Goal: Task Accomplishment & Management: Use online tool/utility

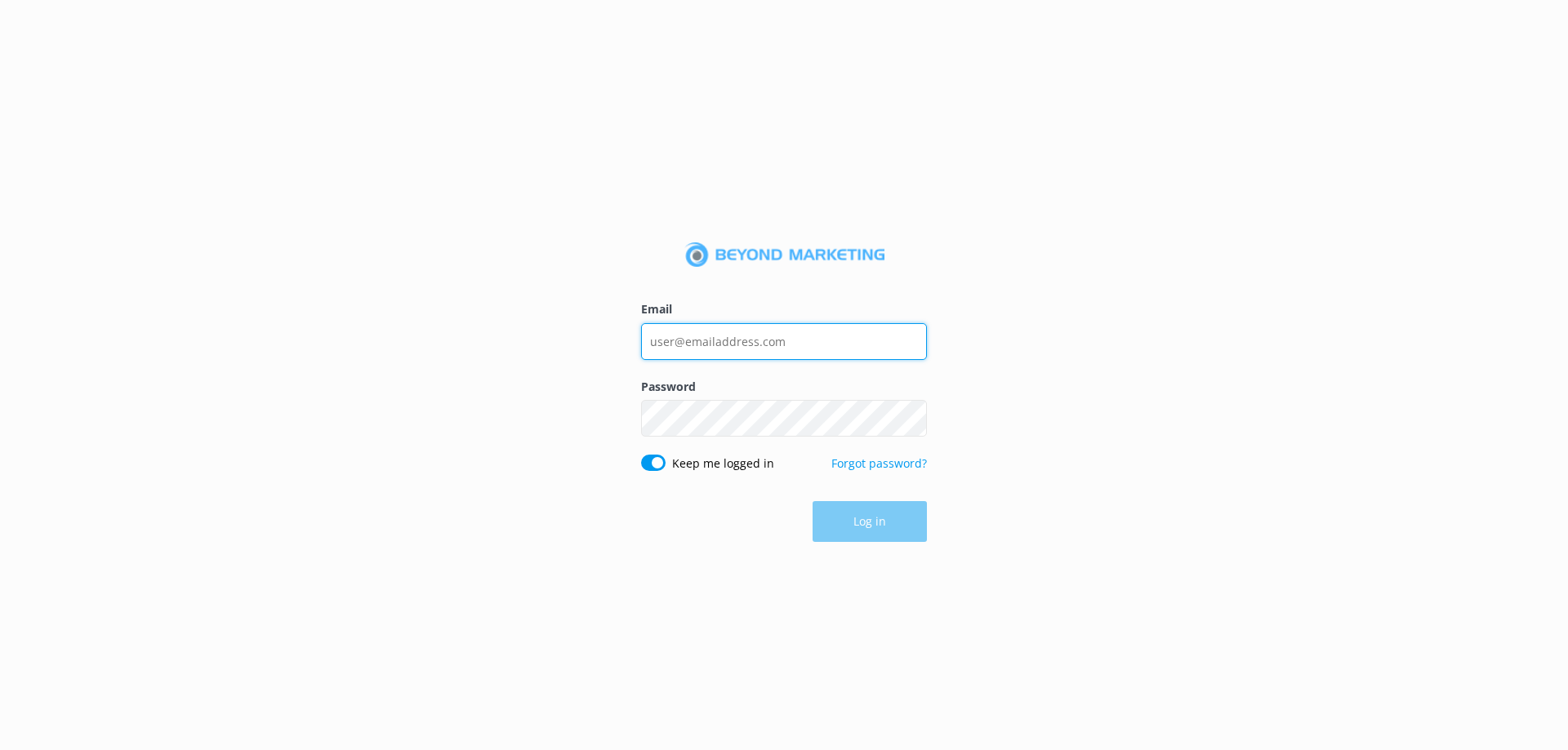
type input "[PERSON_NAME][EMAIL_ADDRESS][DOMAIN_NAME]"
click at [858, 517] on div "Log in" at bounding box center [784, 521] width 285 height 41
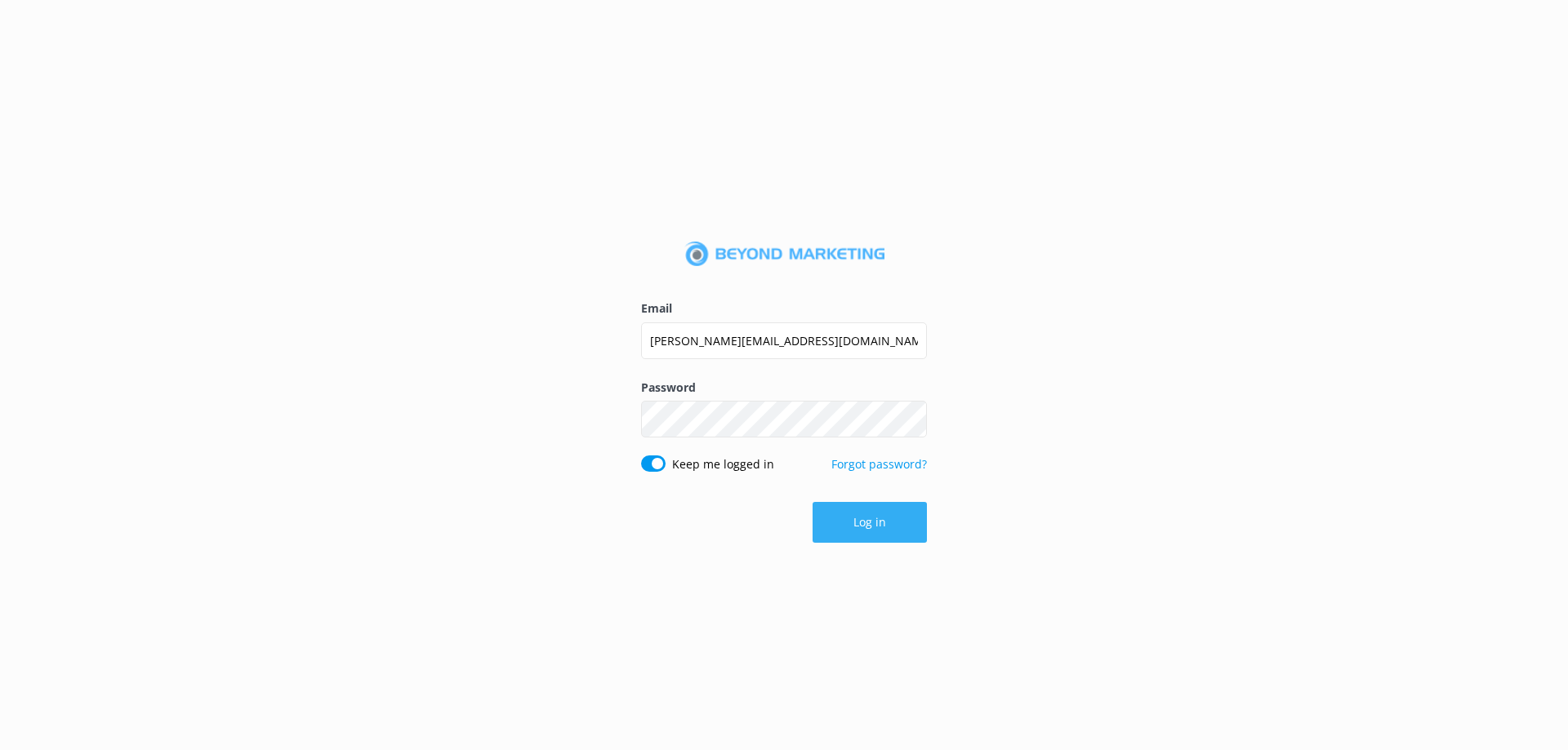
click at [894, 541] on button "Log in" at bounding box center [870, 522] width 114 height 41
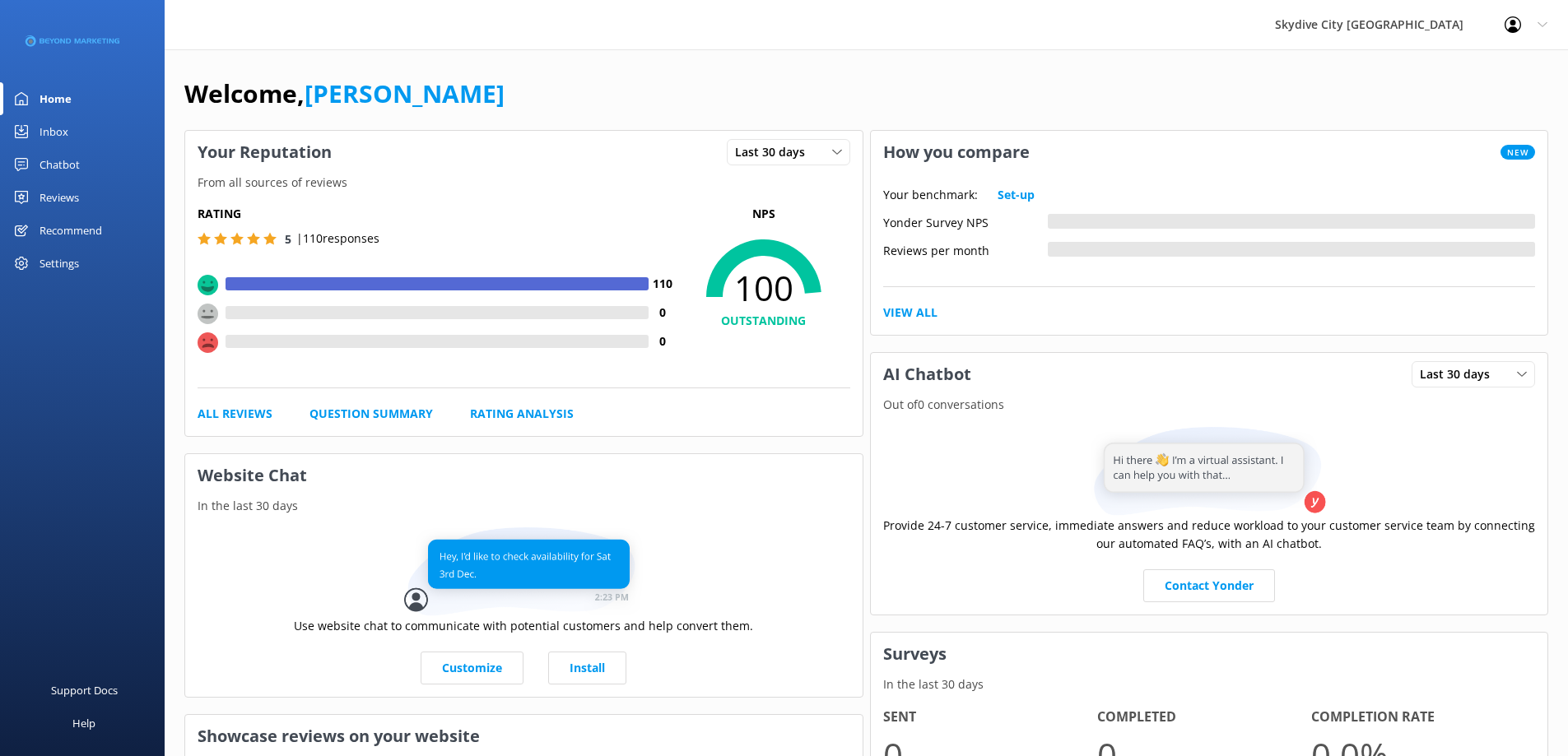
click at [72, 193] on div "Reviews" at bounding box center [59, 197] width 40 height 33
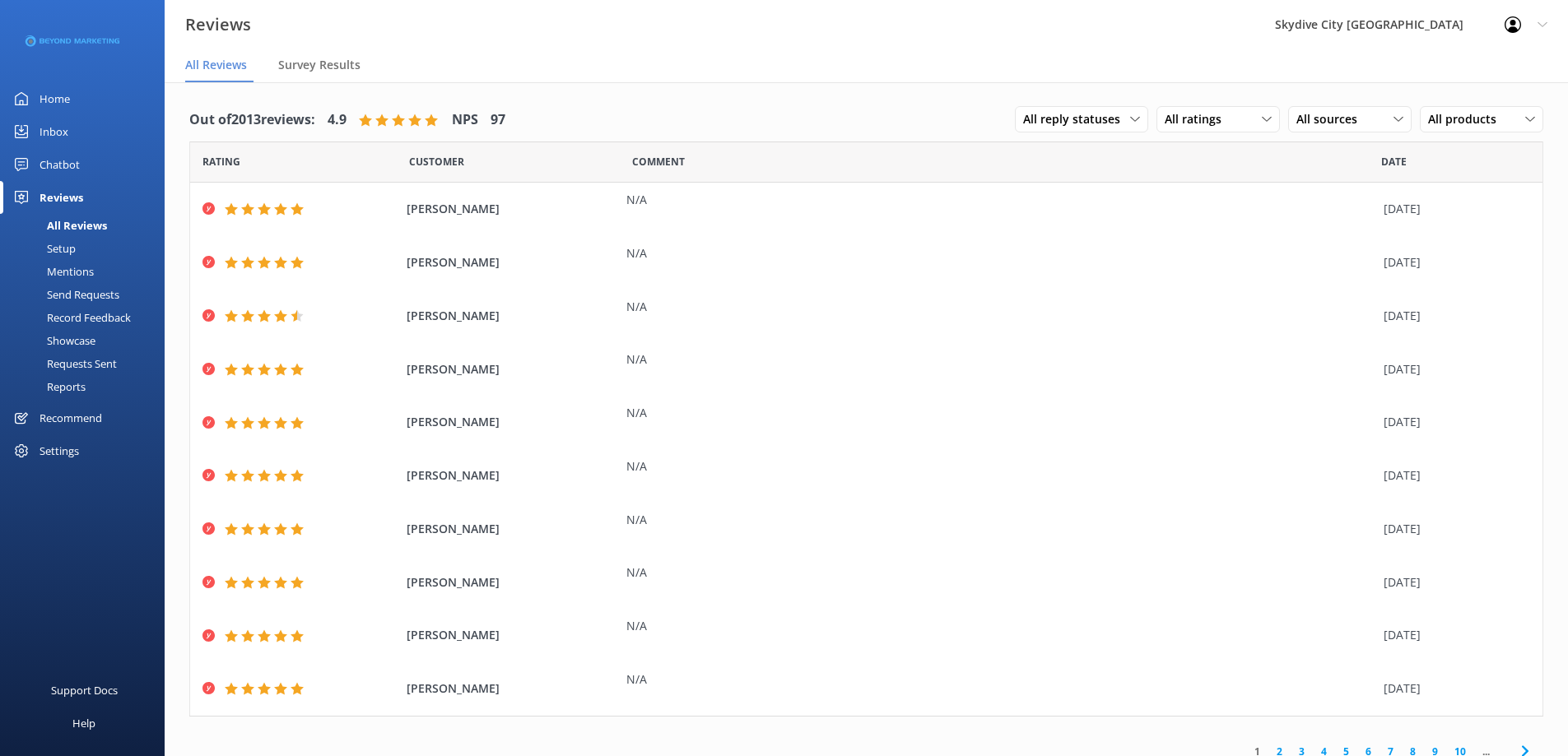
click at [98, 294] on div "Send Requests" at bounding box center [65, 294] width 109 height 23
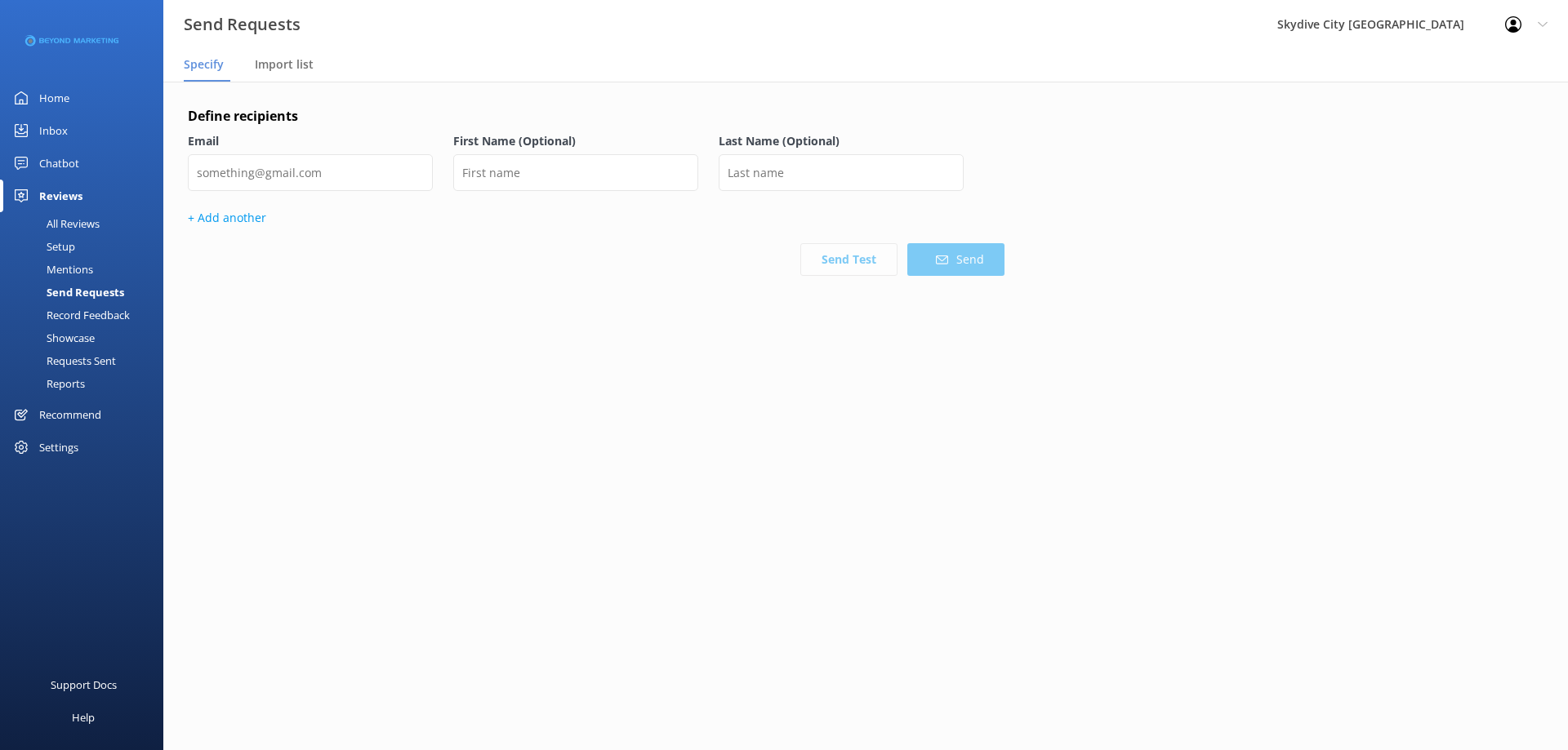
click at [277, 68] on span "Import list" at bounding box center [284, 65] width 58 height 17
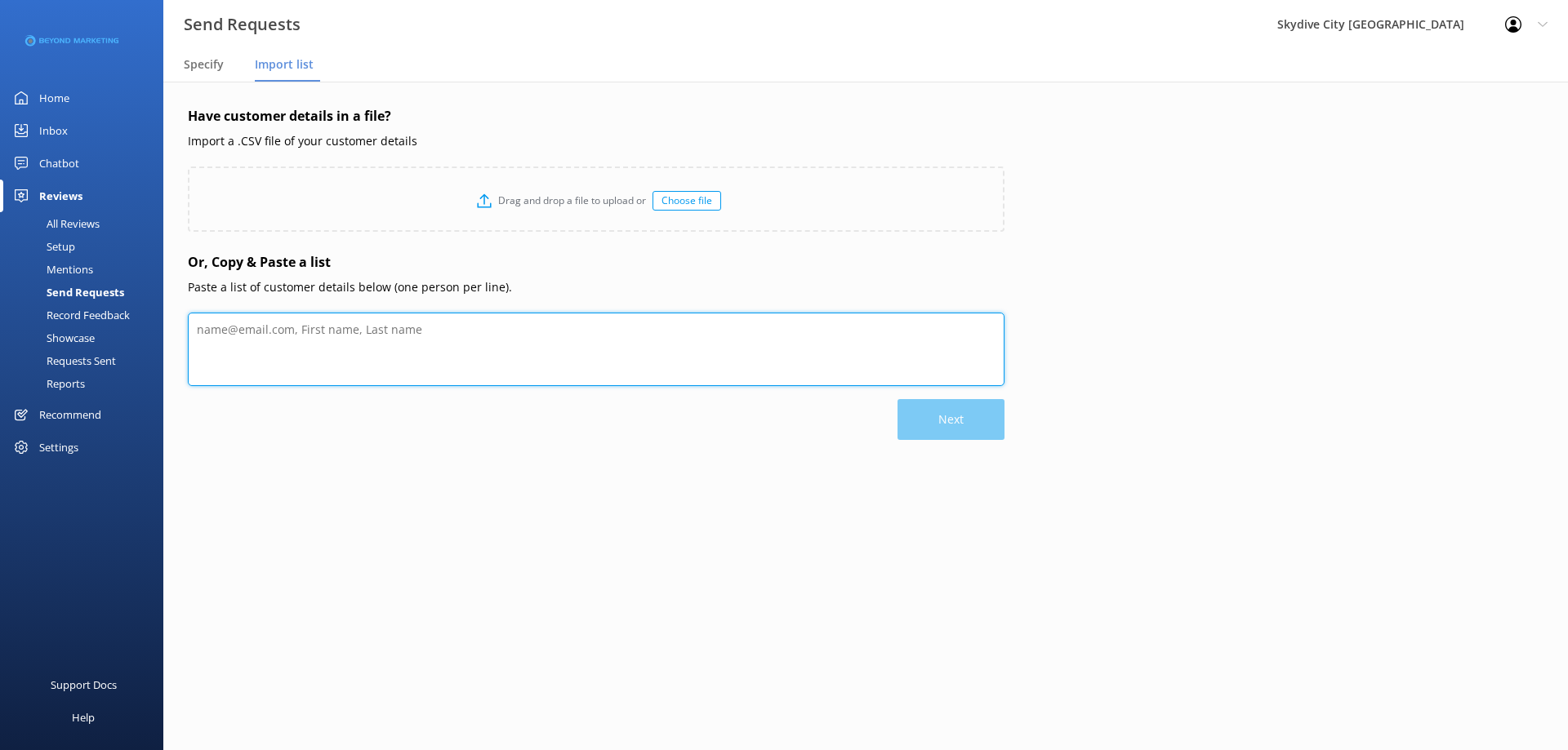
click at [328, 326] on textarea at bounding box center [596, 350] width 817 height 73
paste textarea "[PERSON_NAME] [PERSON_NAME][EMAIL_ADDRESS][PERSON_NAME][DOMAIN_NAME] [PERSON_NA…"
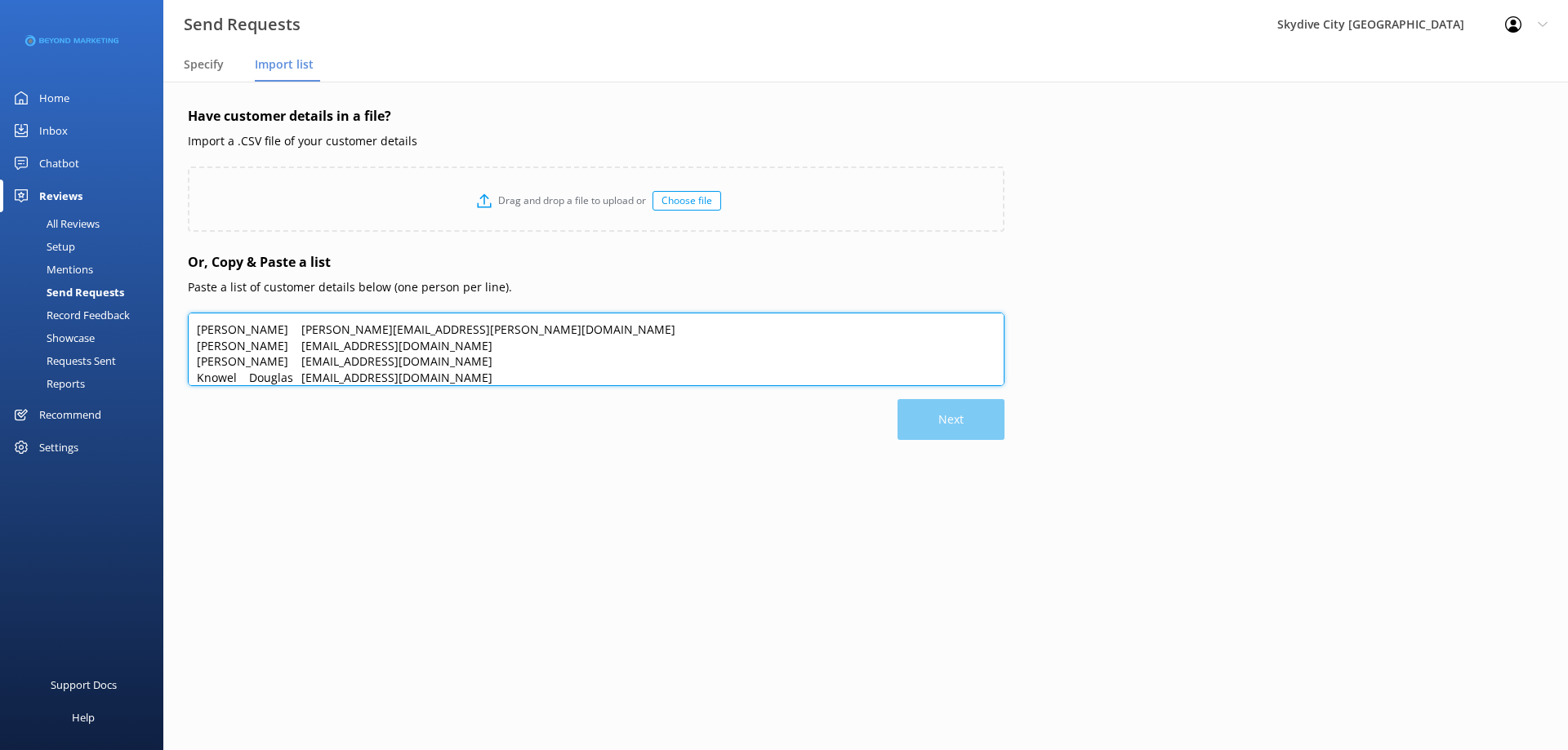
scroll to position [256, 0]
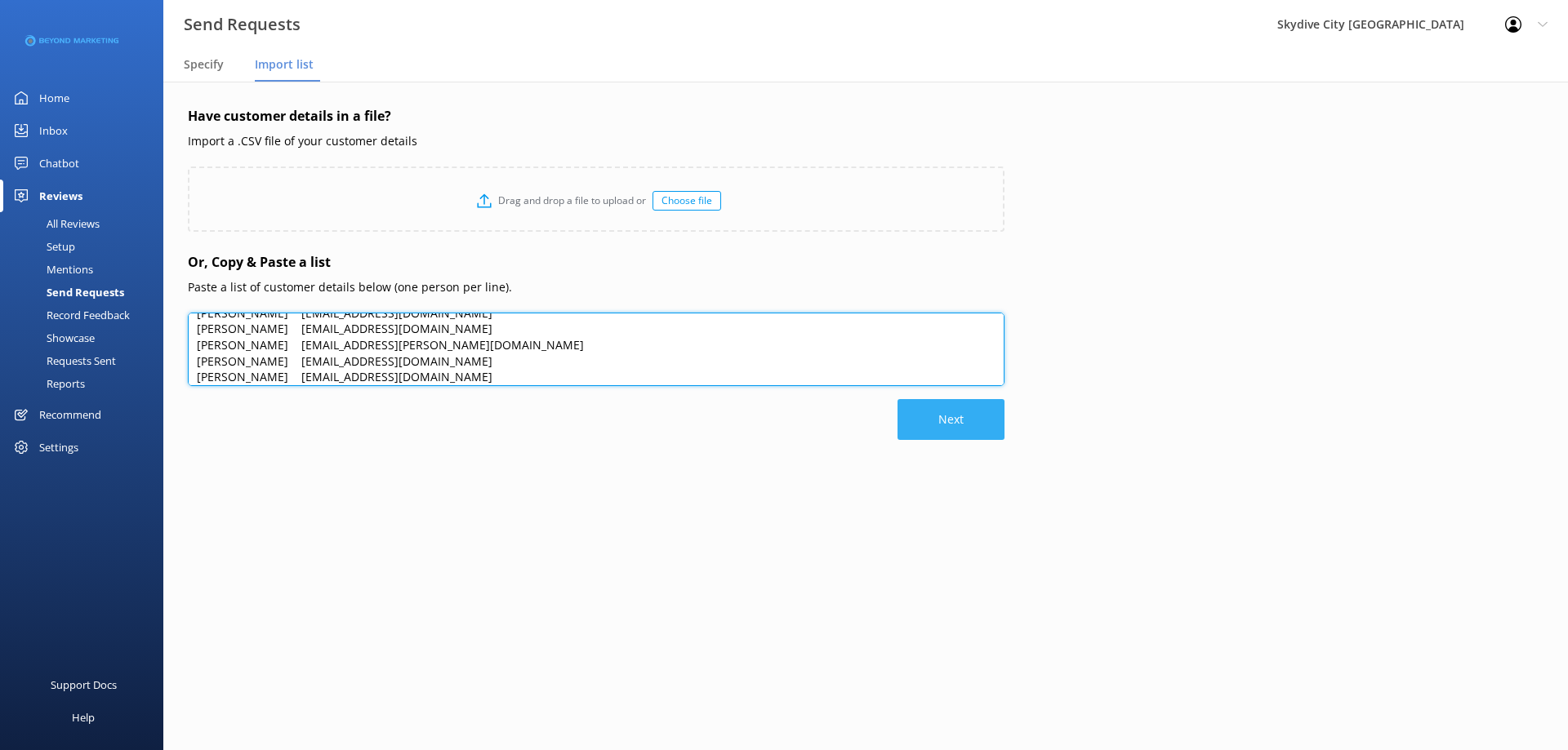
type textarea "[PERSON_NAME] [PERSON_NAME][EMAIL_ADDRESS][PERSON_NAME][DOMAIN_NAME] [PERSON_NA…"
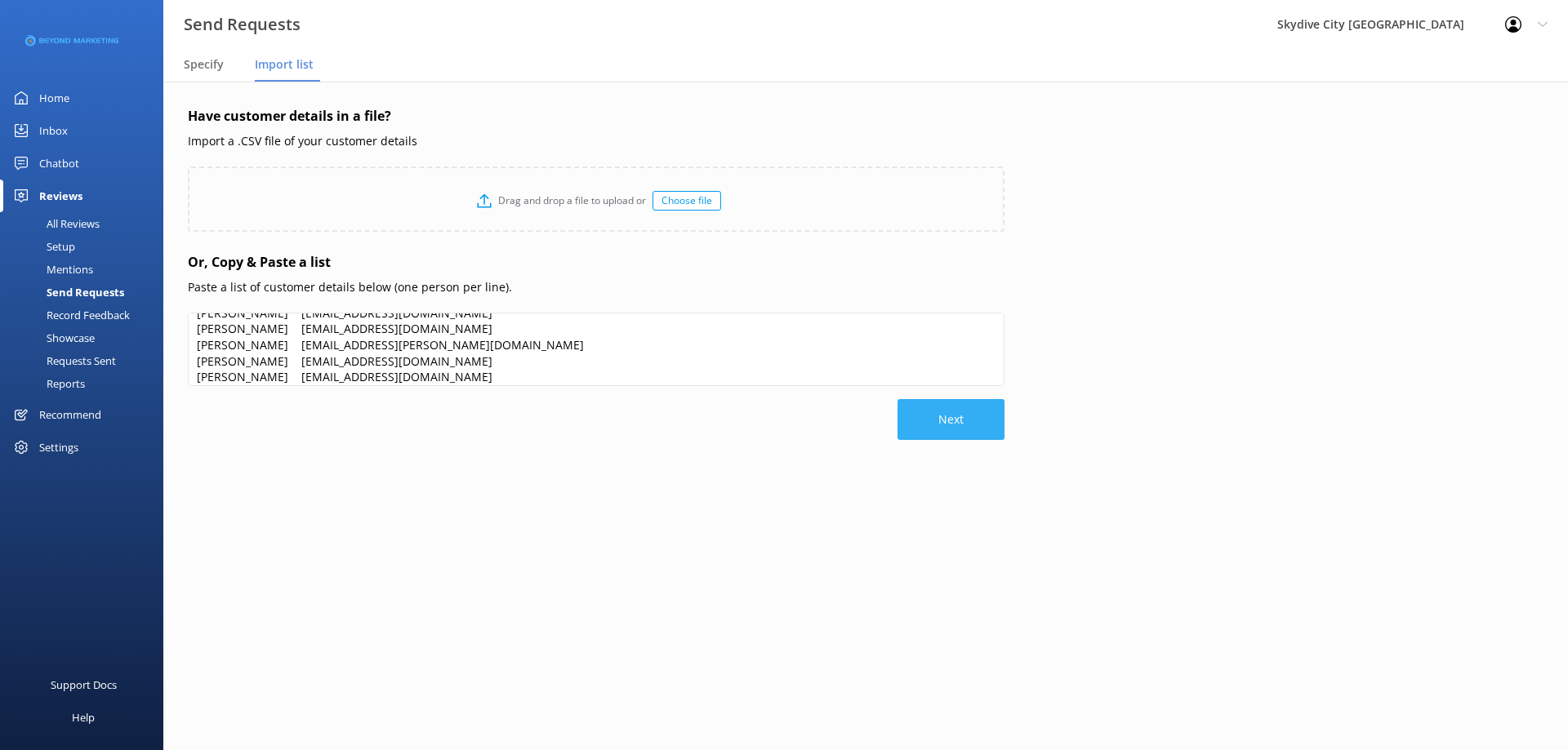
click at [941, 419] on button "Next" at bounding box center [950, 420] width 107 height 41
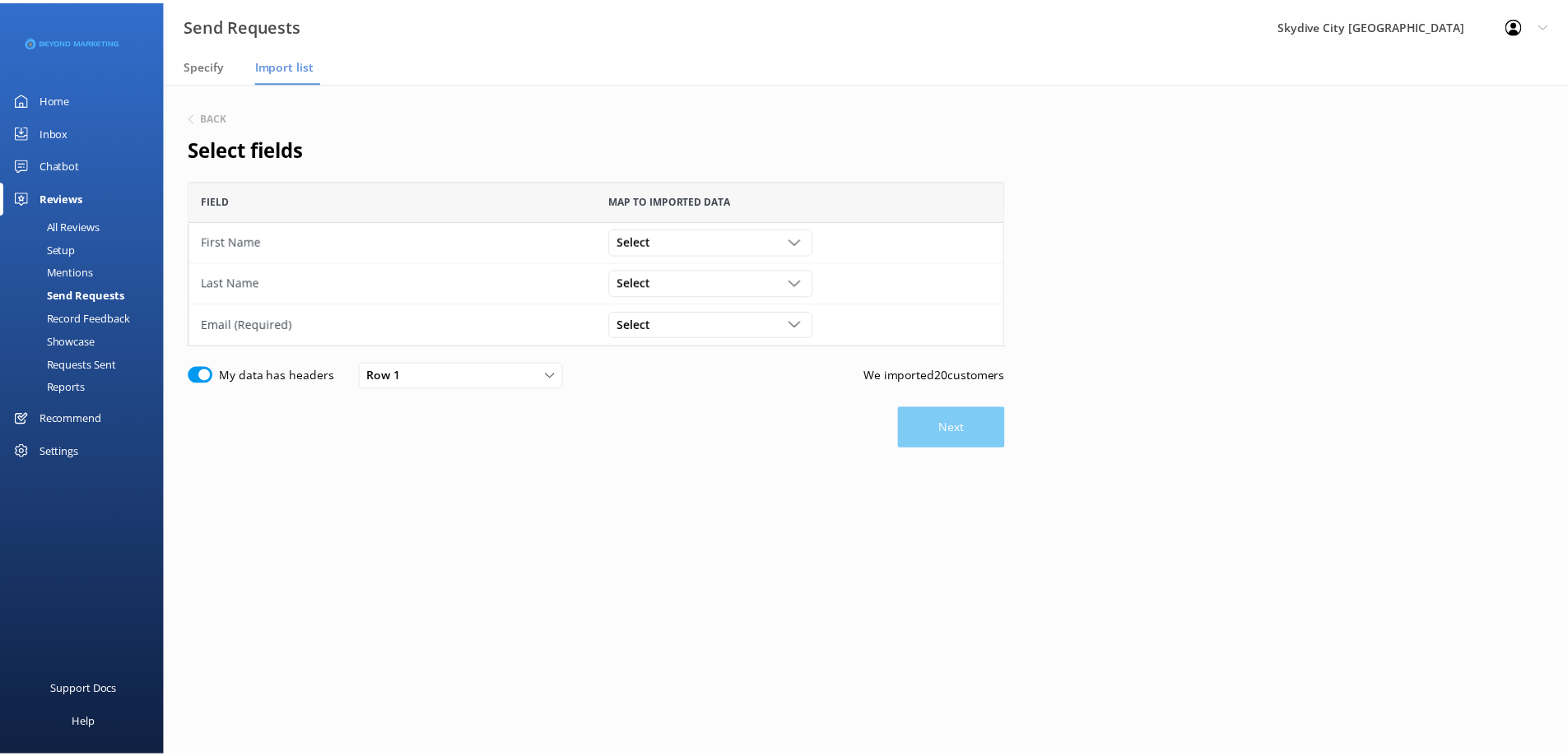
scroll to position [153, 811]
click at [723, 235] on div "Select" at bounding box center [716, 241] width 198 height 19
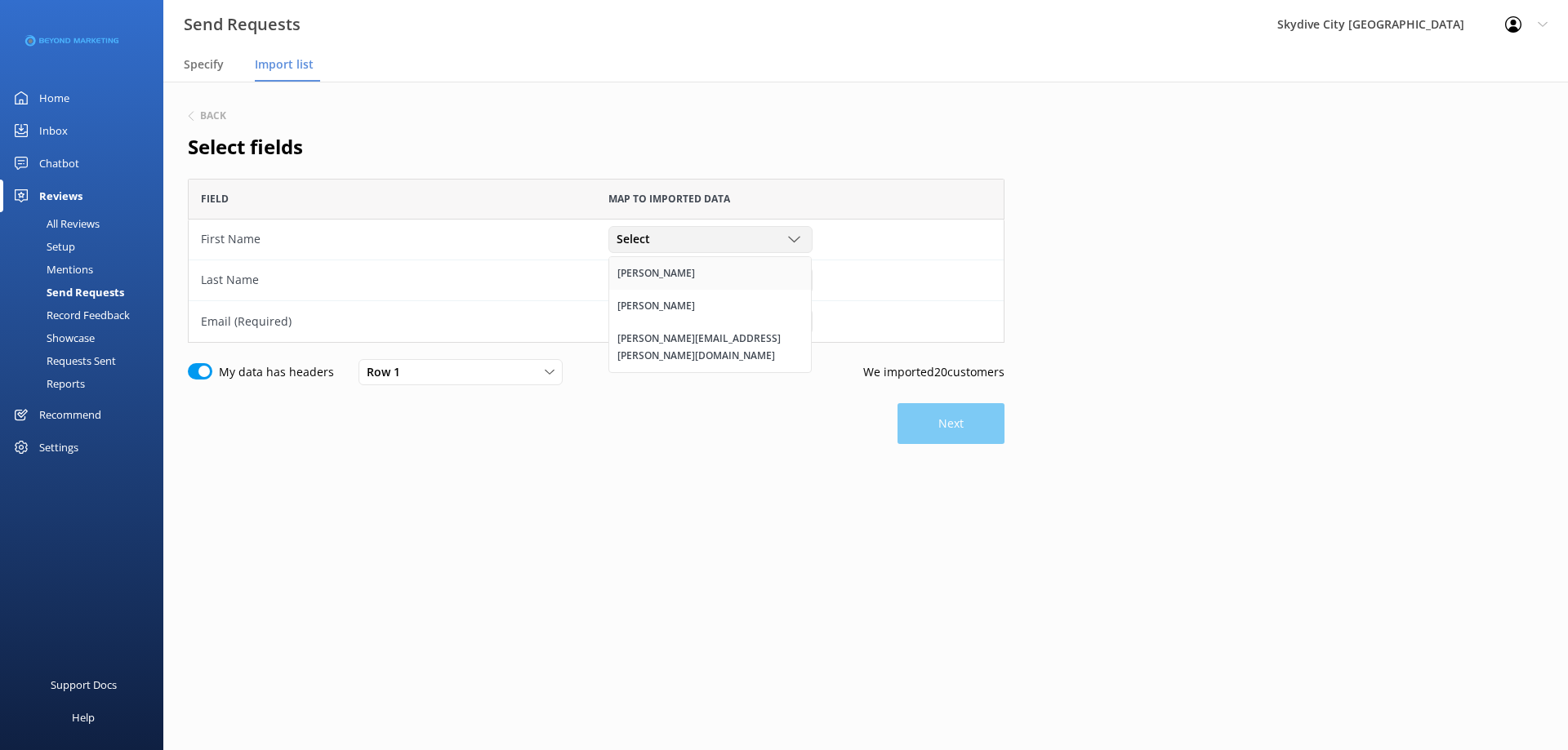
click at [650, 274] on link "[PERSON_NAME]" at bounding box center [710, 273] width 202 height 33
click at [653, 283] on span "Select" at bounding box center [638, 280] width 43 height 18
click at [650, 342] on div "[PERSON_NAME]" at bounding box center [656, 347] width 78 height 17
click at [659, 314] on span "Select" at bounding box center [638, 322] width 43 height 18
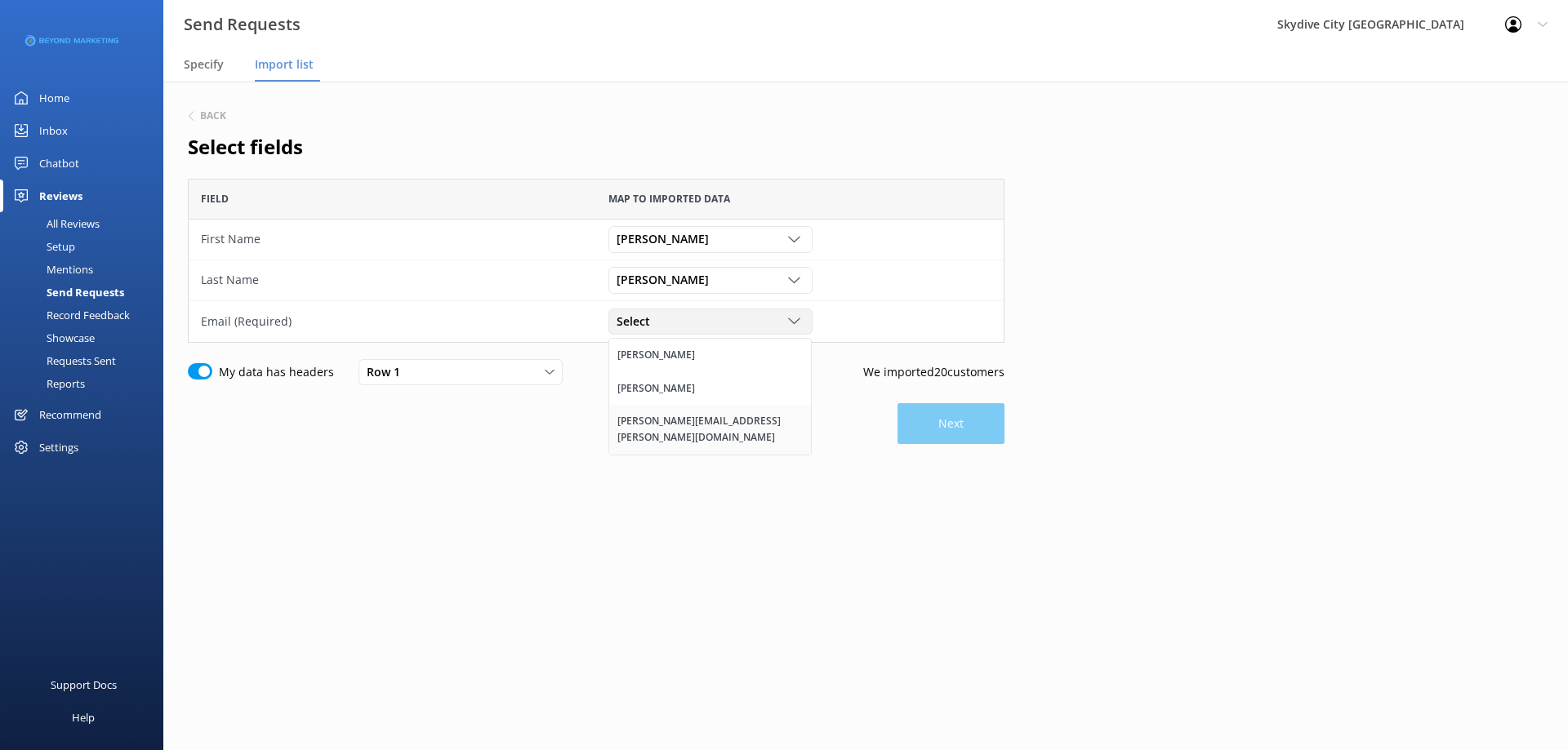
click at [670, 414] on div "[PERSON_NAME][EMAIL_ADDRESS][PERSON_NAME][DOMAIN_NAME]" at bounding box center [710, 430] width 185 height 33
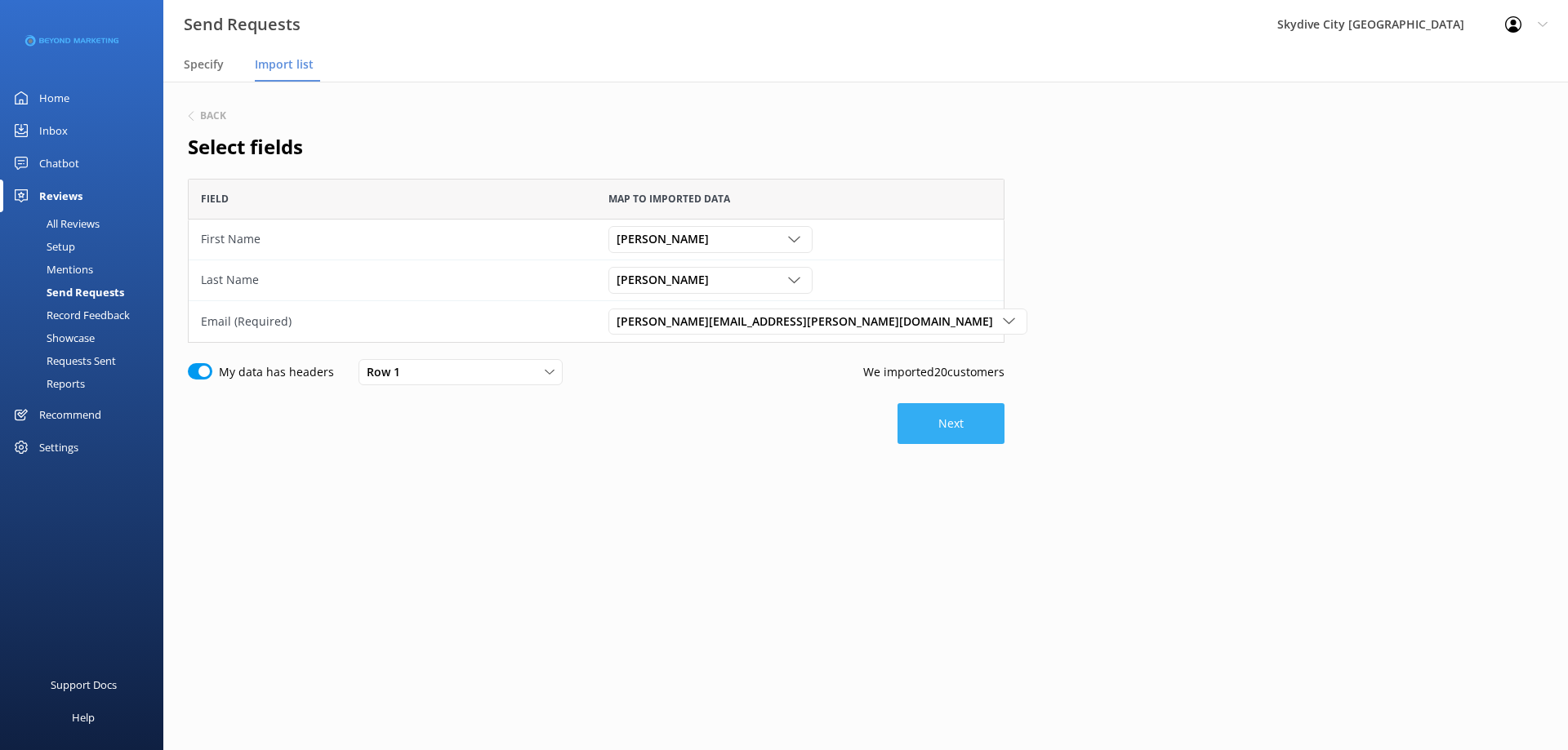
click at [947, 410] on button "Next" at bounding box center [950, 423] width 107 height 41
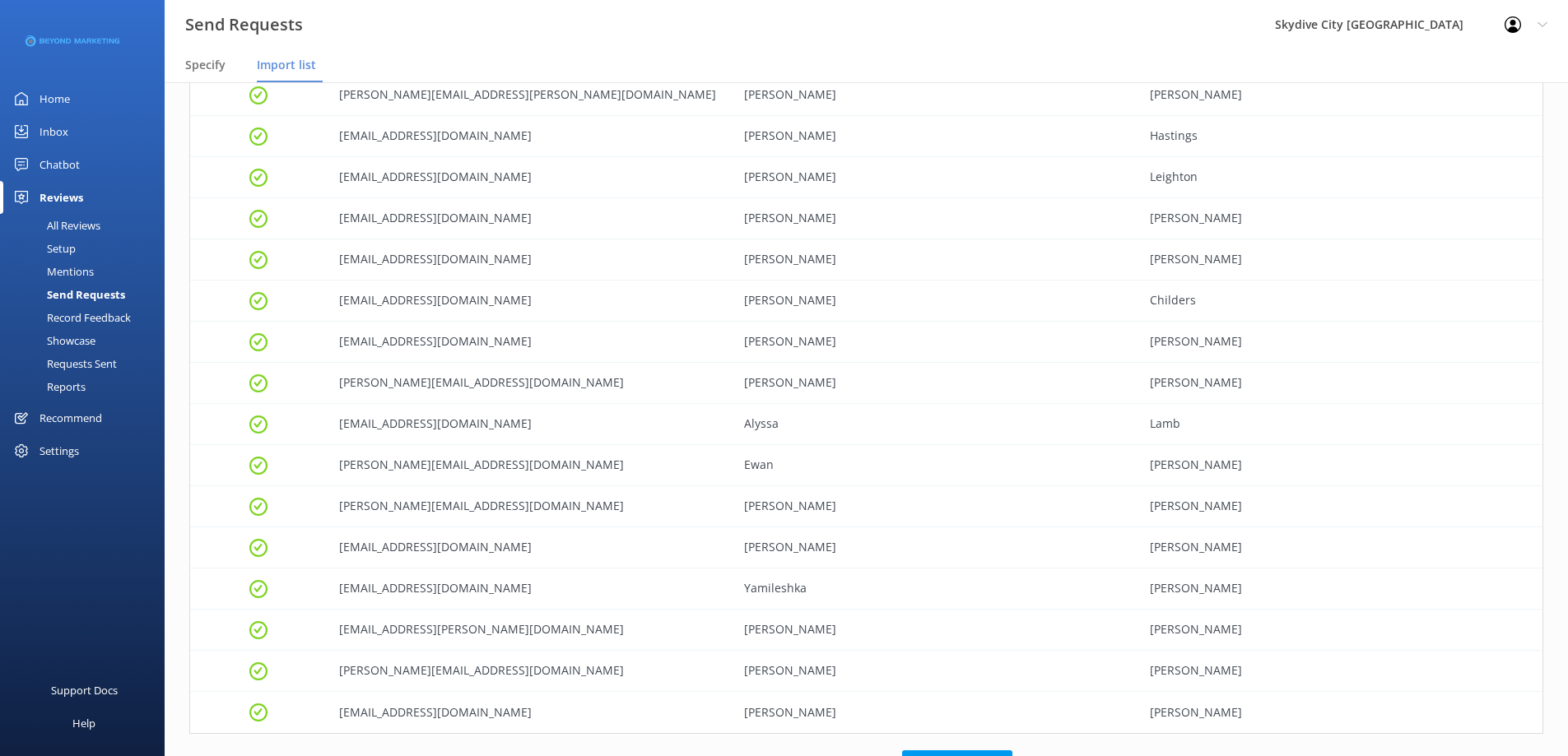
scroll to position [429, 0]
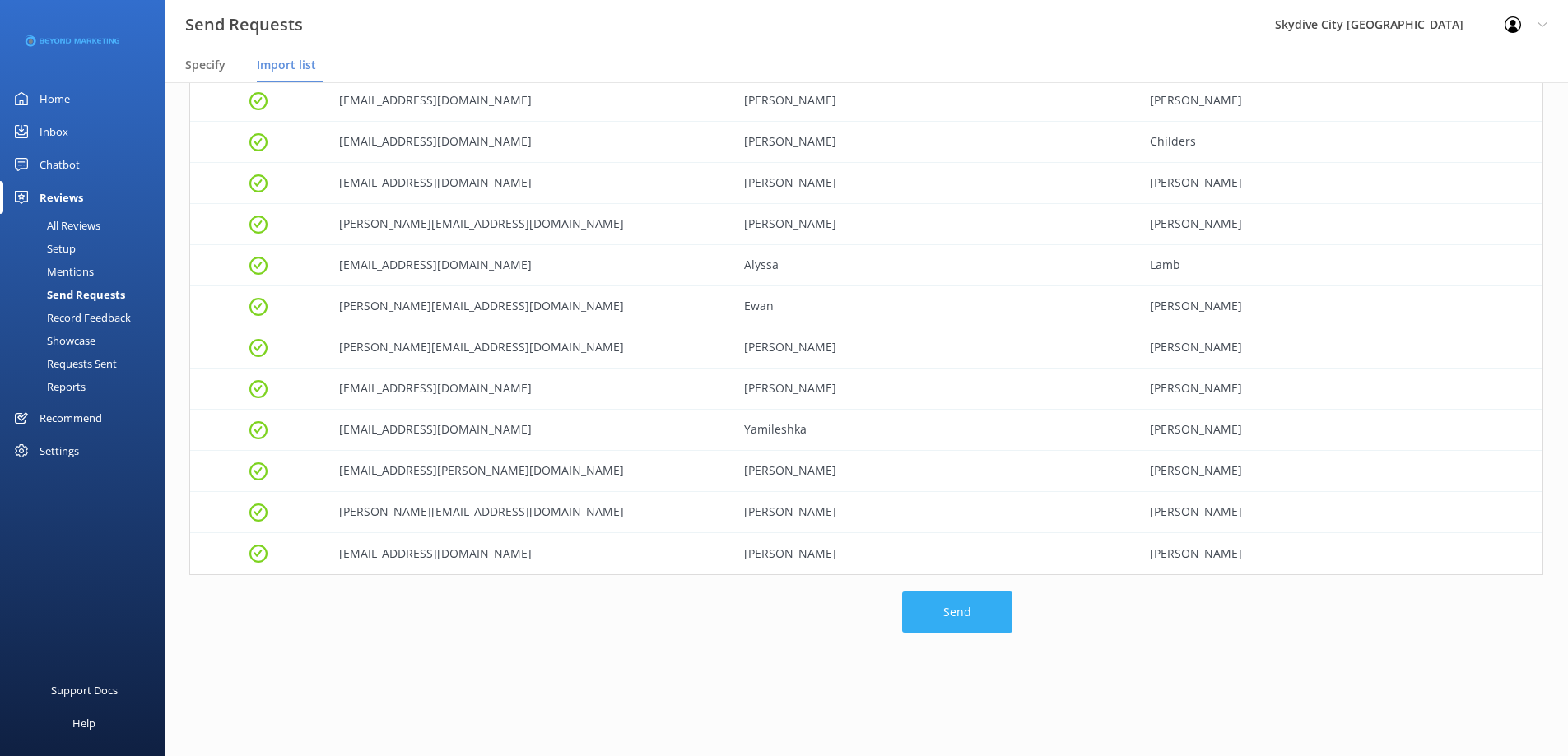
click at [955, 608] on button "Send" at bounding box center [957, 612] width 110 height 41
